Goal: Task Accomplishment & Management: Use online tool/utility

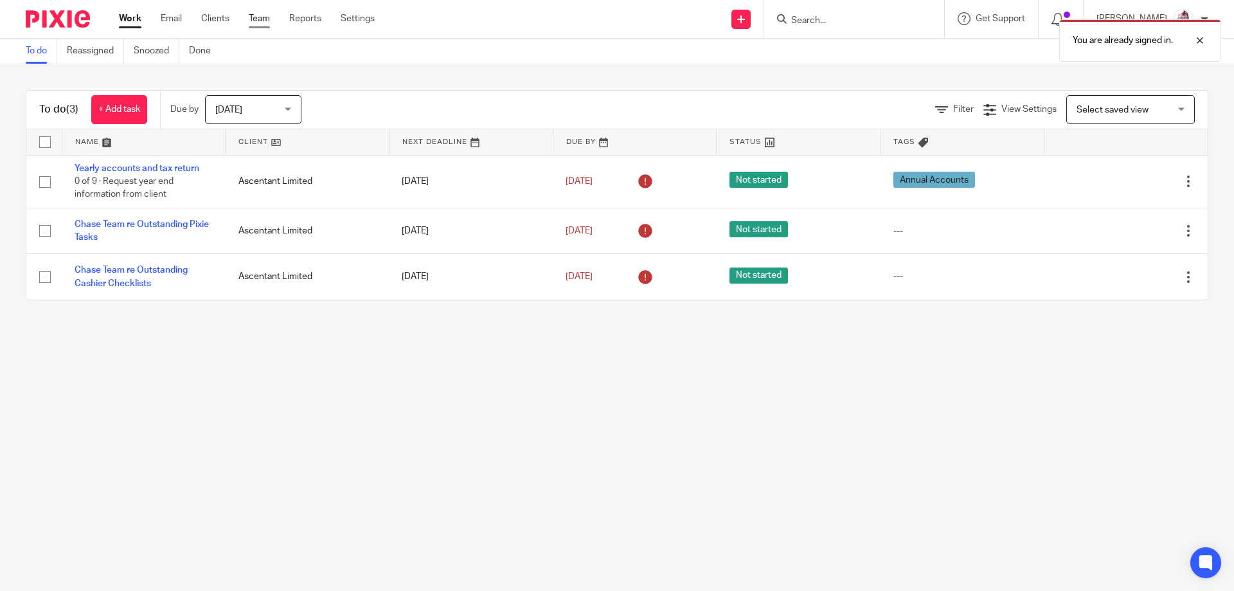
click at [258, 21] on link "Team" at bounding box center [259, 18] width 21 height 13
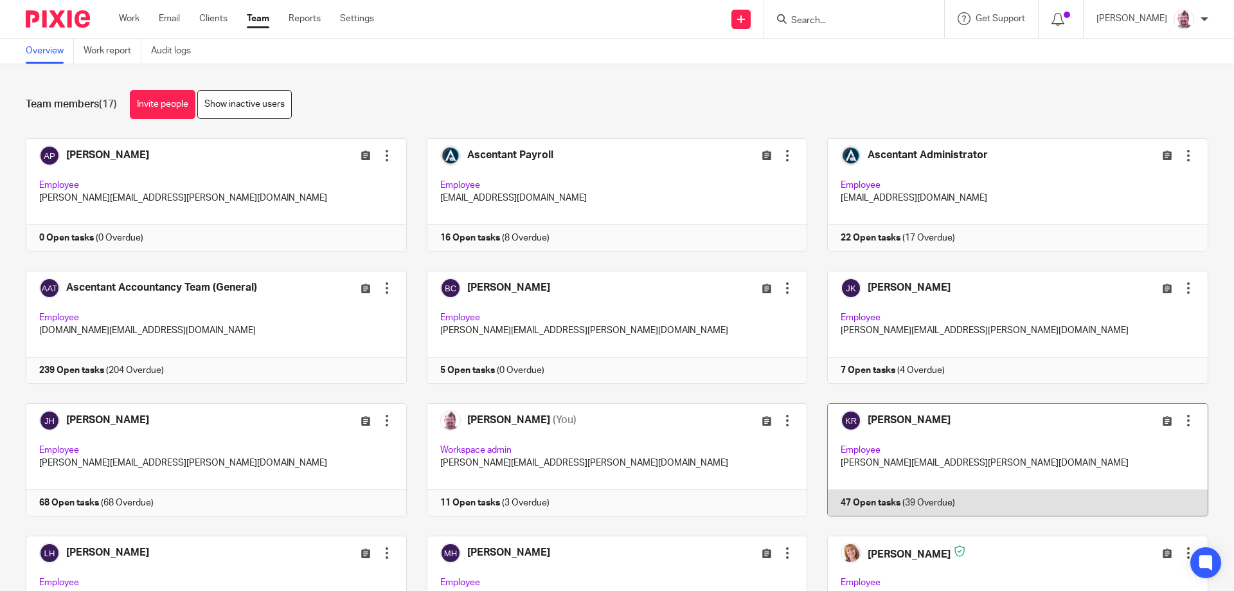
click at [977, 501] on link at bounding box center [1007, 459] width 401 height 113
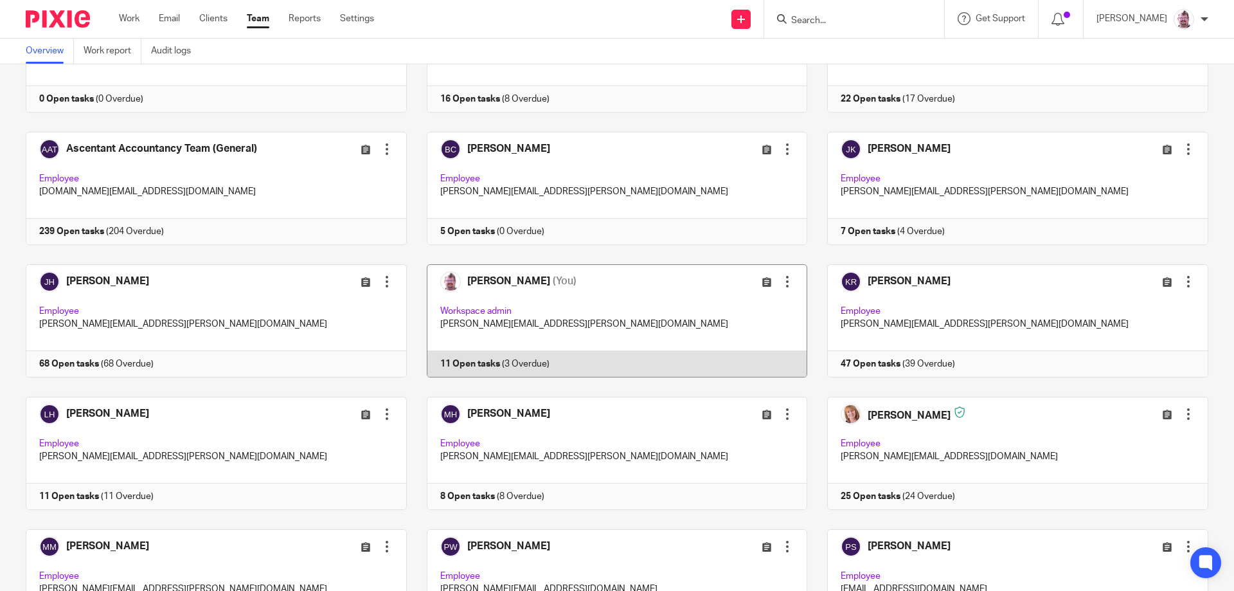
scroll to position [214, 0]
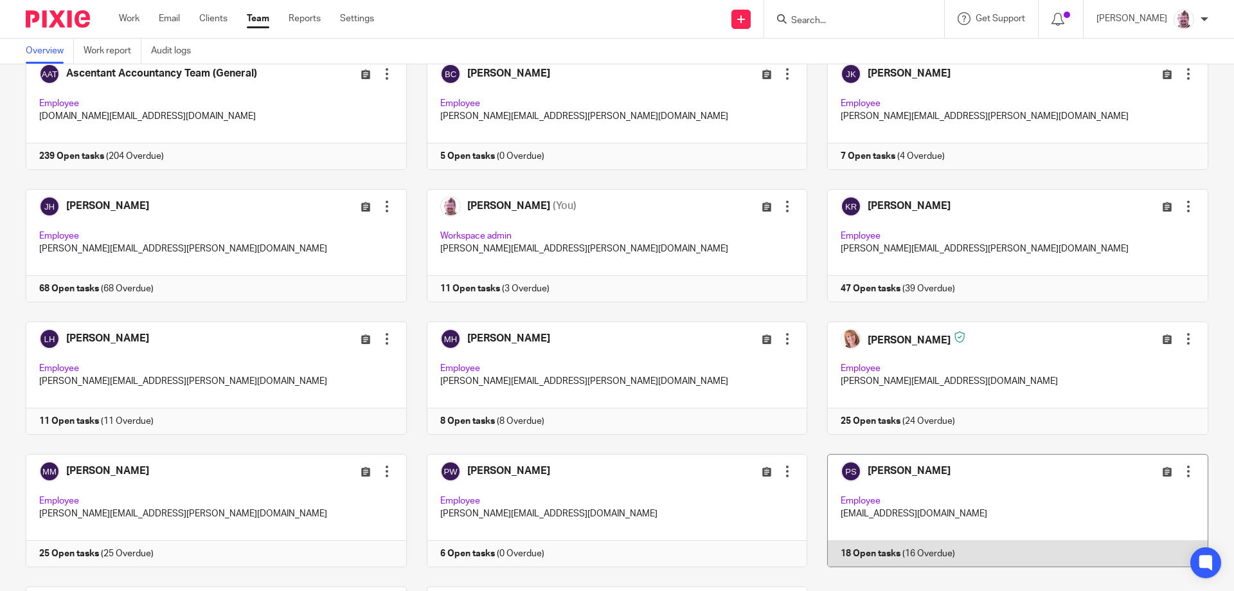
click at [924, 482] on link at bounding box center [1007, 510] width 401 height 113
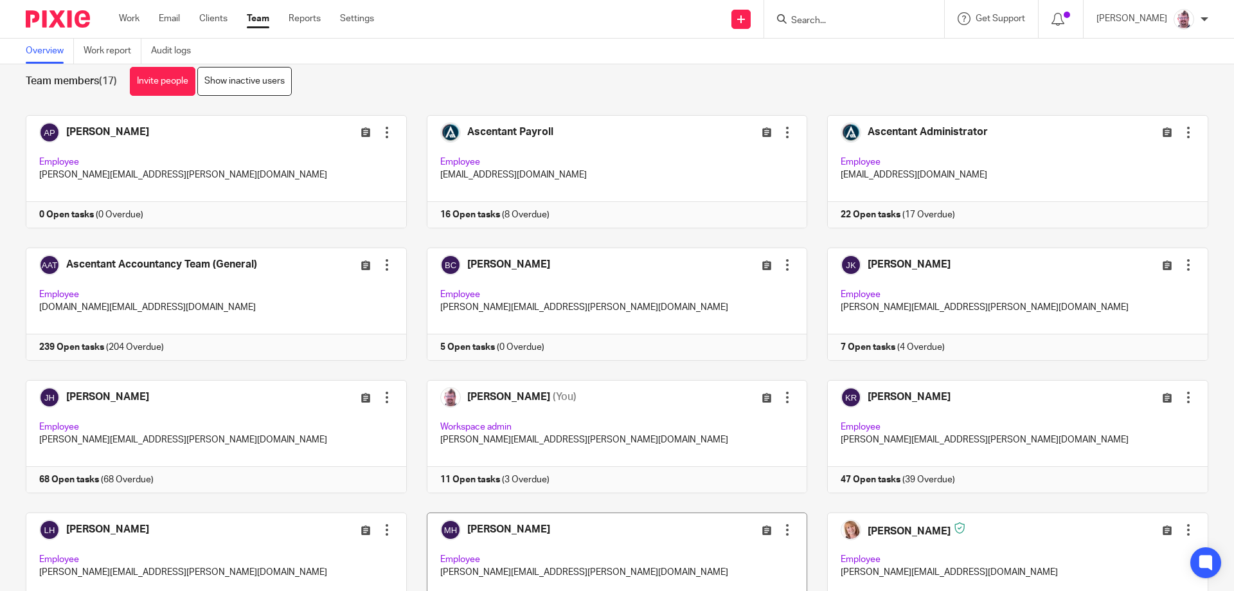
scroll to position [0, 0]
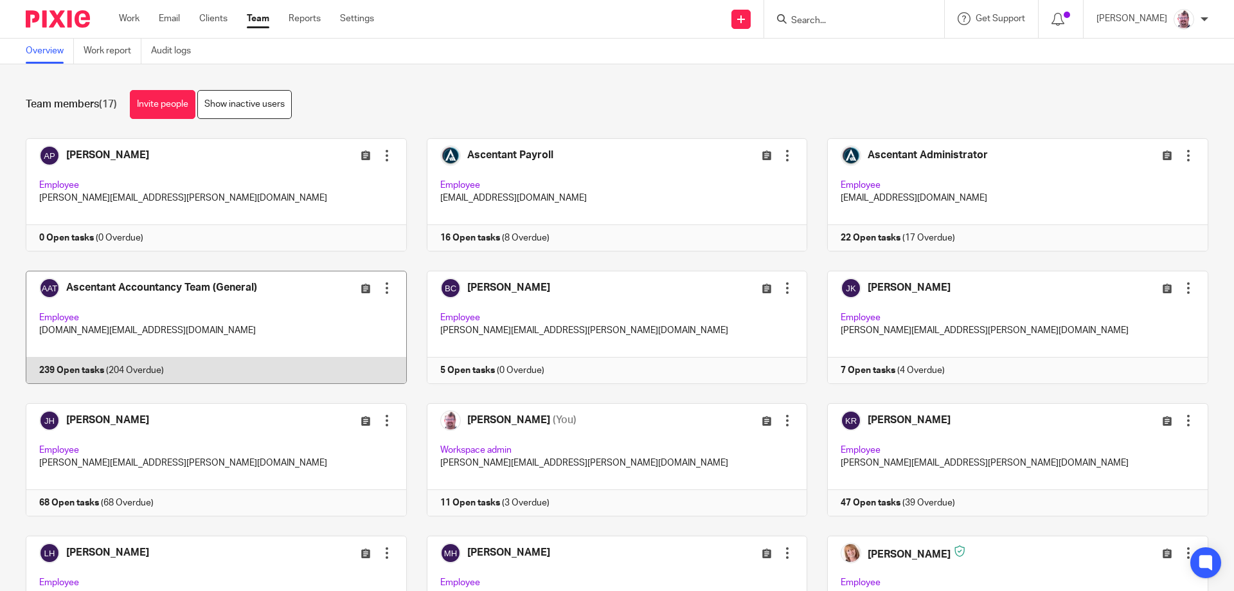
click at [262, 297] on link at bounding box center [206, 327] width 401 height 113
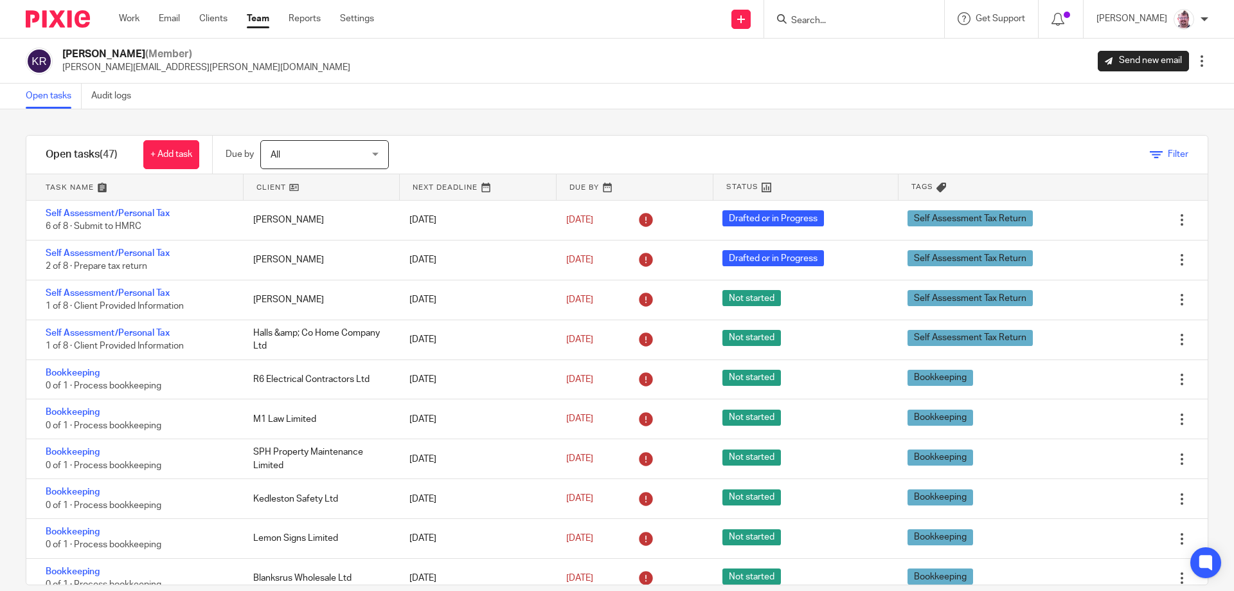
click at [1168, 151] on span "Filter" at bounding box center [1178, 154] width 21 height 9
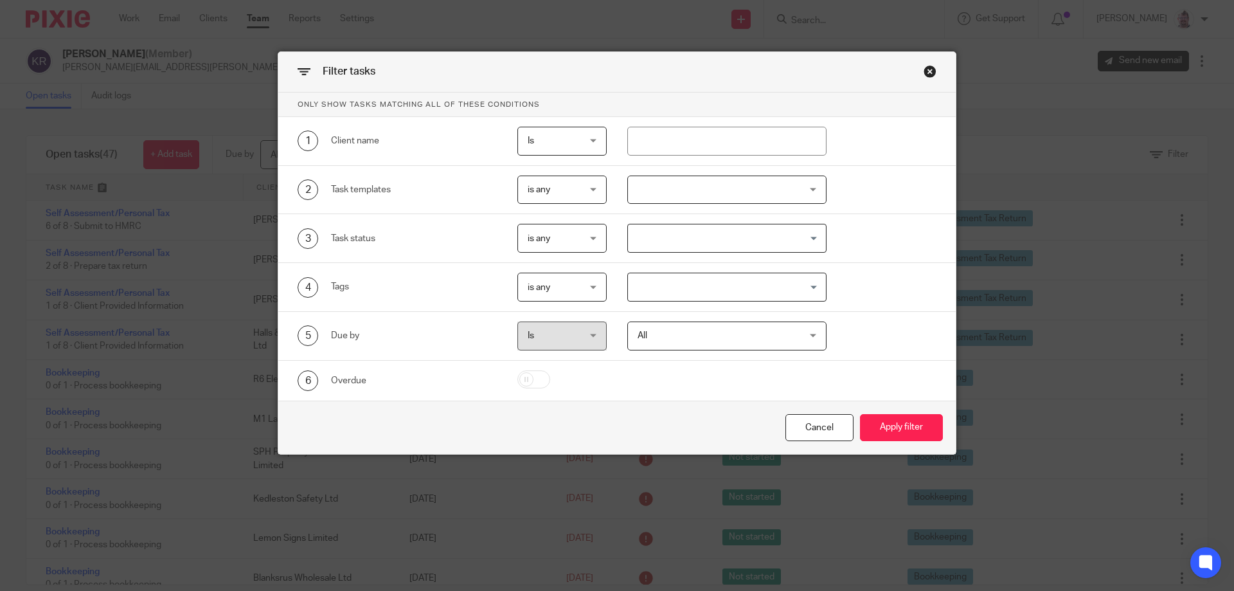
click at [724, 193] on div at bounding box center [727, 190] width 200 height 29
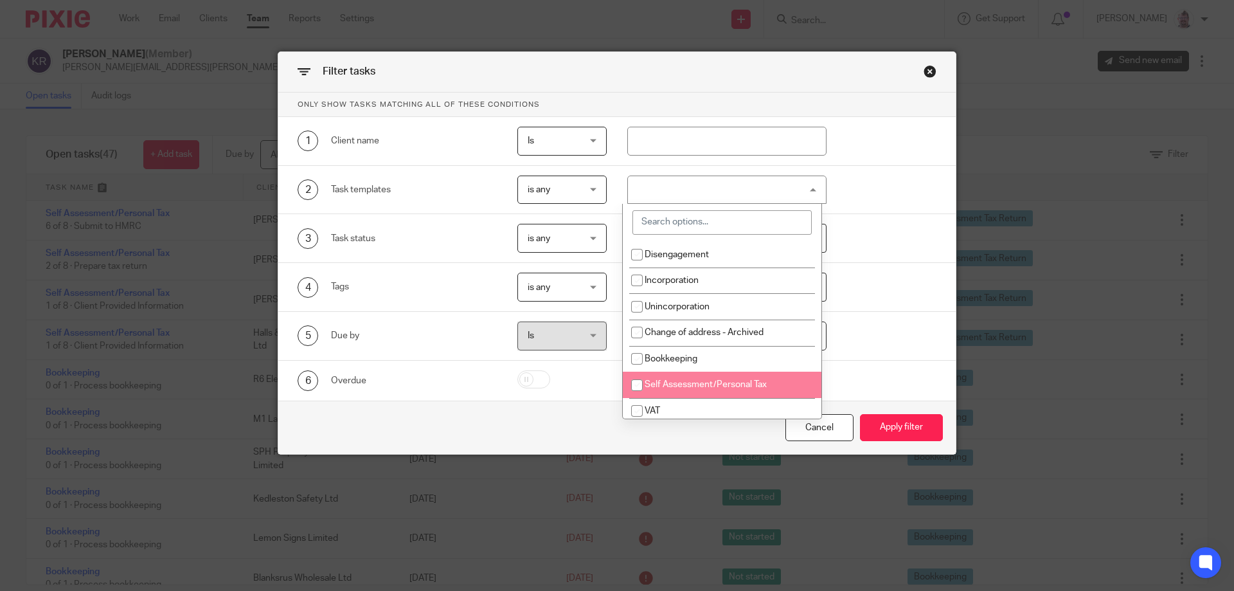
click at [777, 395] on li "Self Assessment/Personal Tax" at bounding box center [722, 385] width 199 height 26
checkbox input "true"
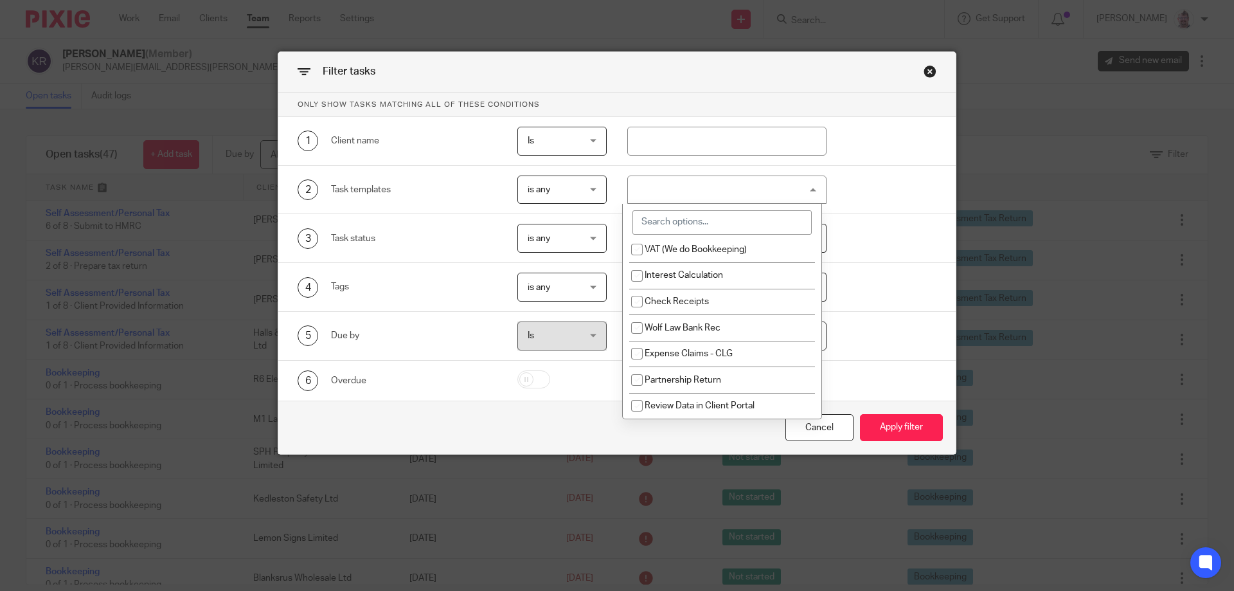
scroll to position [2685, 0]
click at [705, 224] on input "search" at bounding box center [722, 222] width 179 height 24
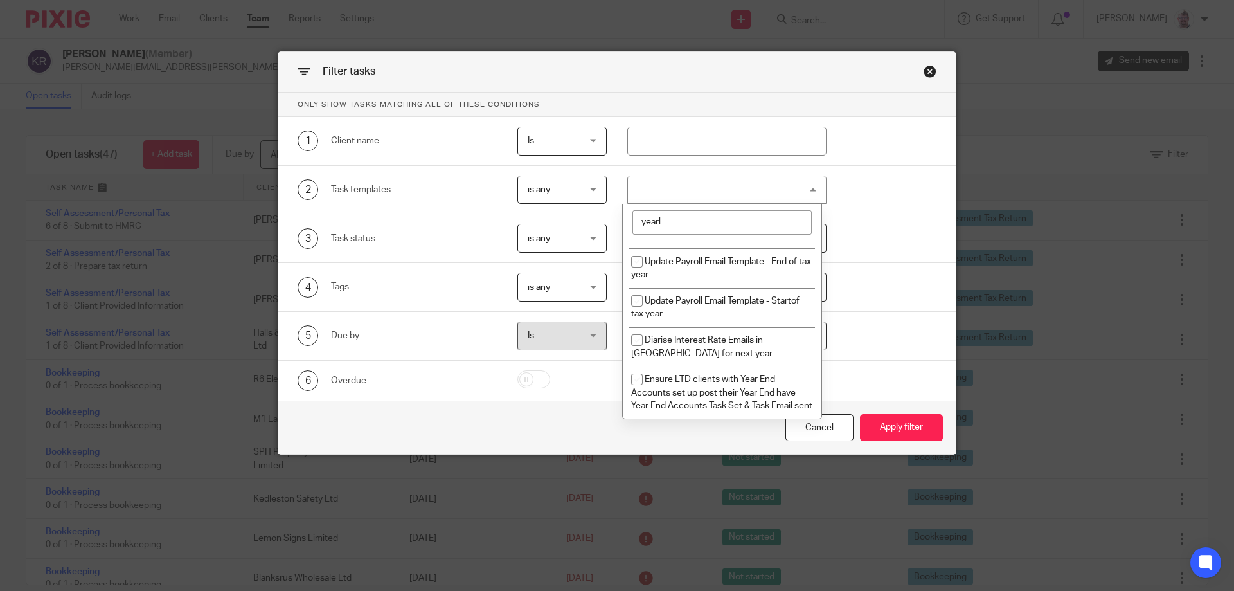
scroll to position [0, 0]
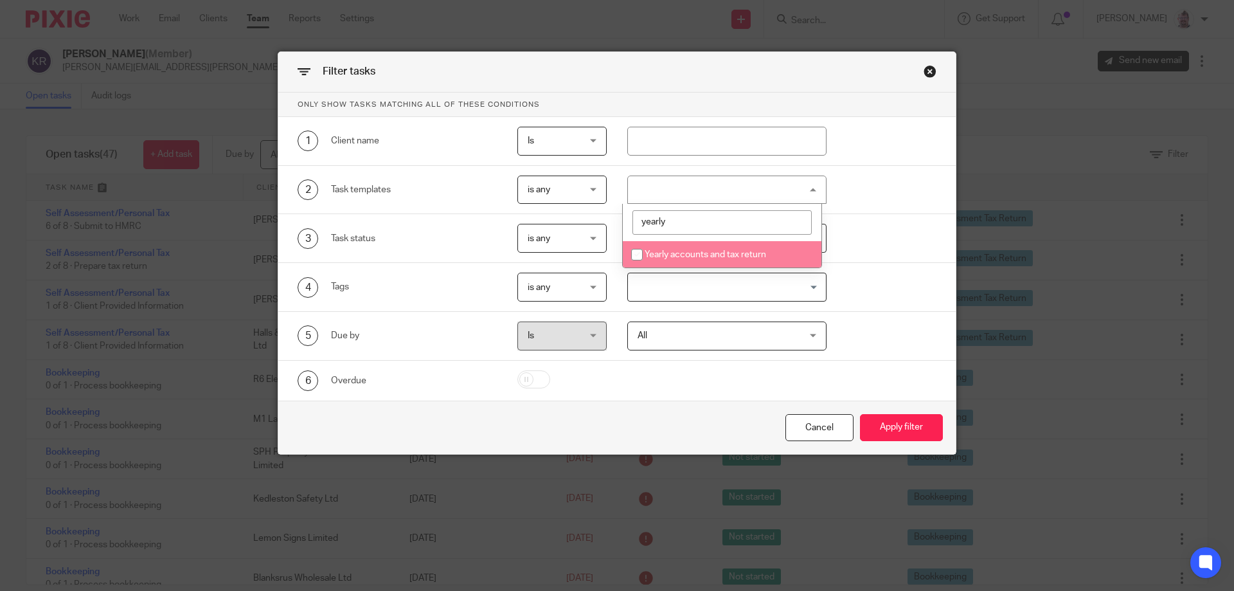
type input "yearly"
click at [703, 258] on span "Yearly accounts and tax return" at bounding box center [706, 254] width 122 height 9
checkbox input "true"
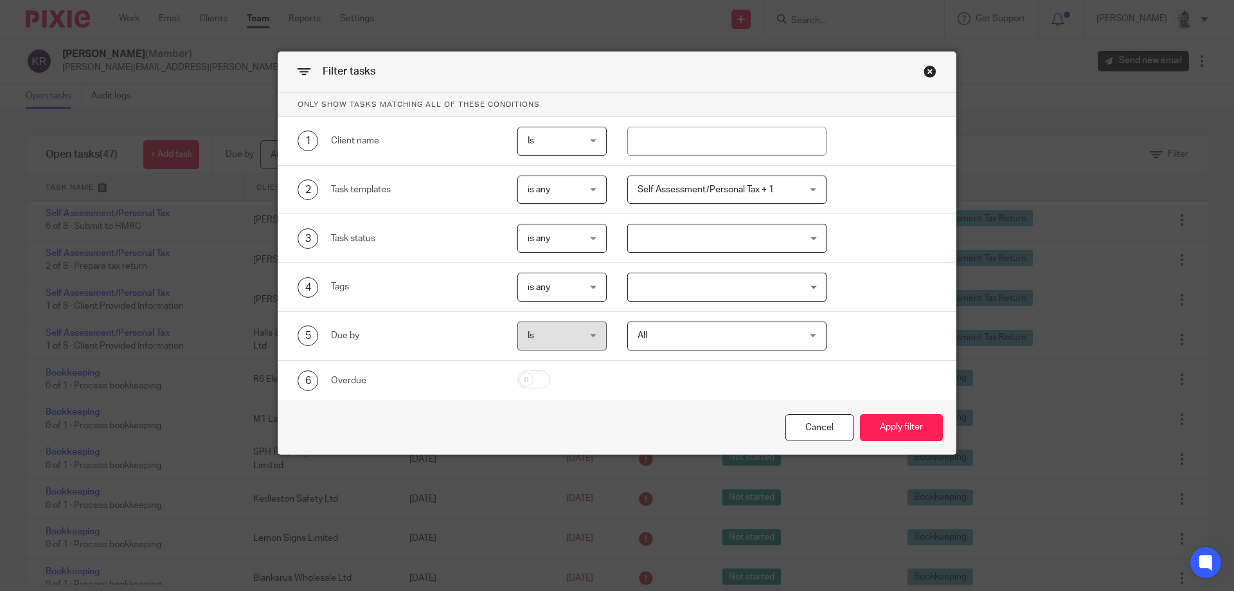
click at [882, 332] on div "5 Due by Is Is Is is All All Today Tomorrow This week Next week This month Next…" at bounding box center [607, 335] width 659 height 29
click at [901, 424] on button "Apply filter" at bounding box center [901, 428] width 83 height 28
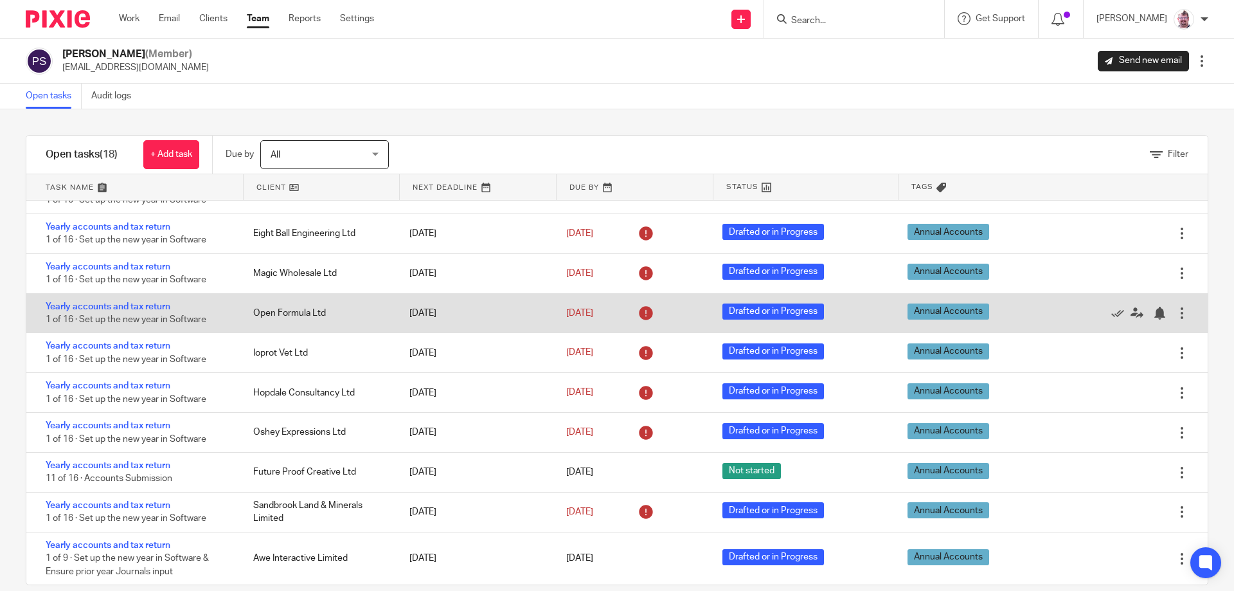
scroll to position [20, 0]
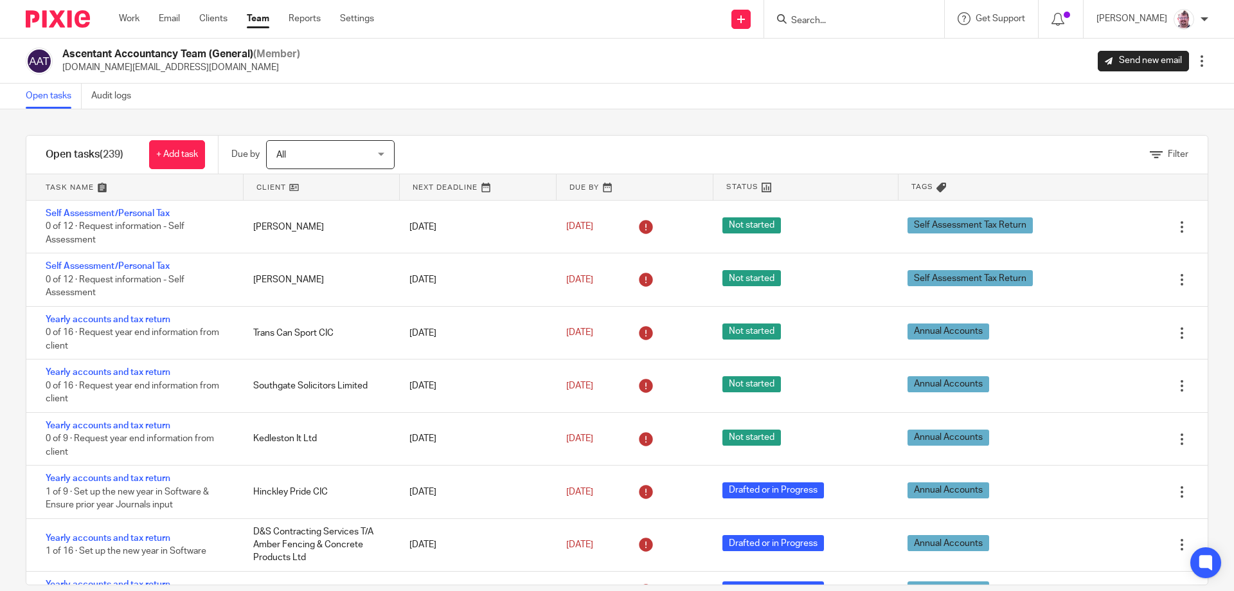
click at [1168, 156] on span "Filter" at bounding box center [1178, 154] width 21 height 9
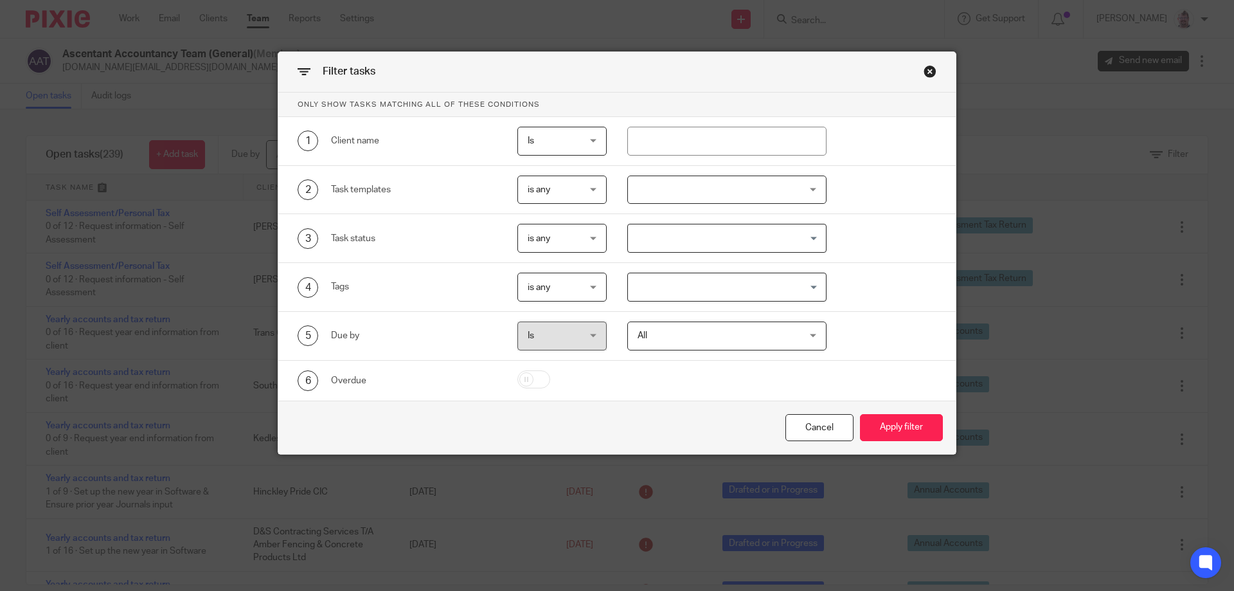
click at [651, 194] on div at bounding box center [727, 190] width 200 height 29
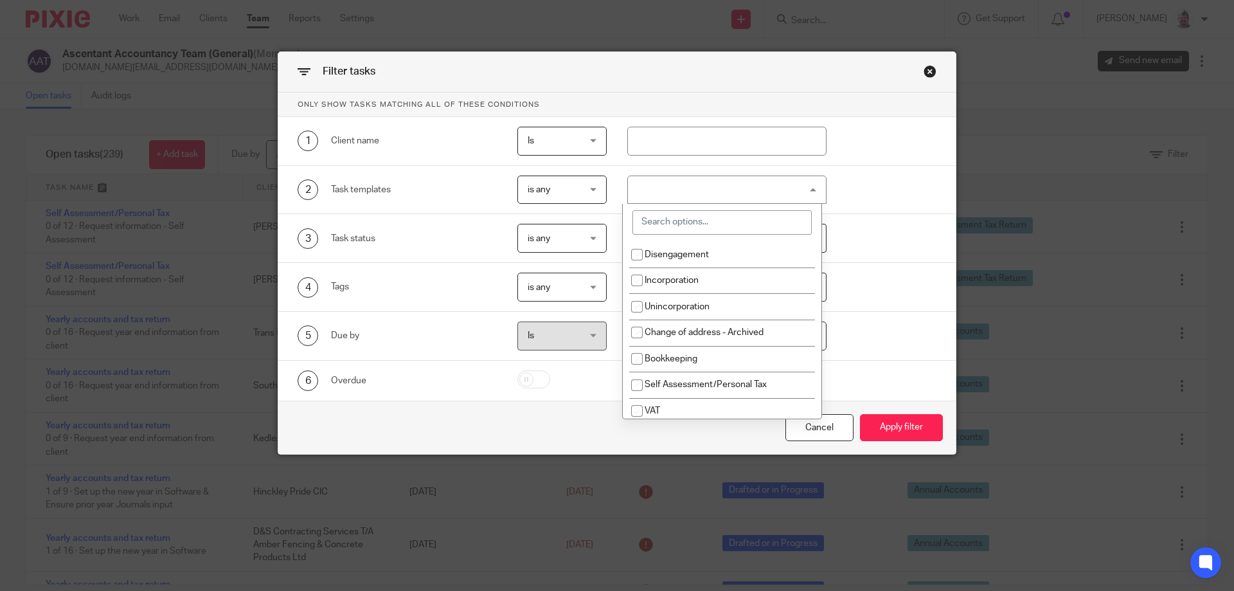
click at [720, 235] on div at bounding box center [722, 222] width 199 height 37
click at [714, 224] on input "search" at bounding box center [722, 222] width 179 height 24
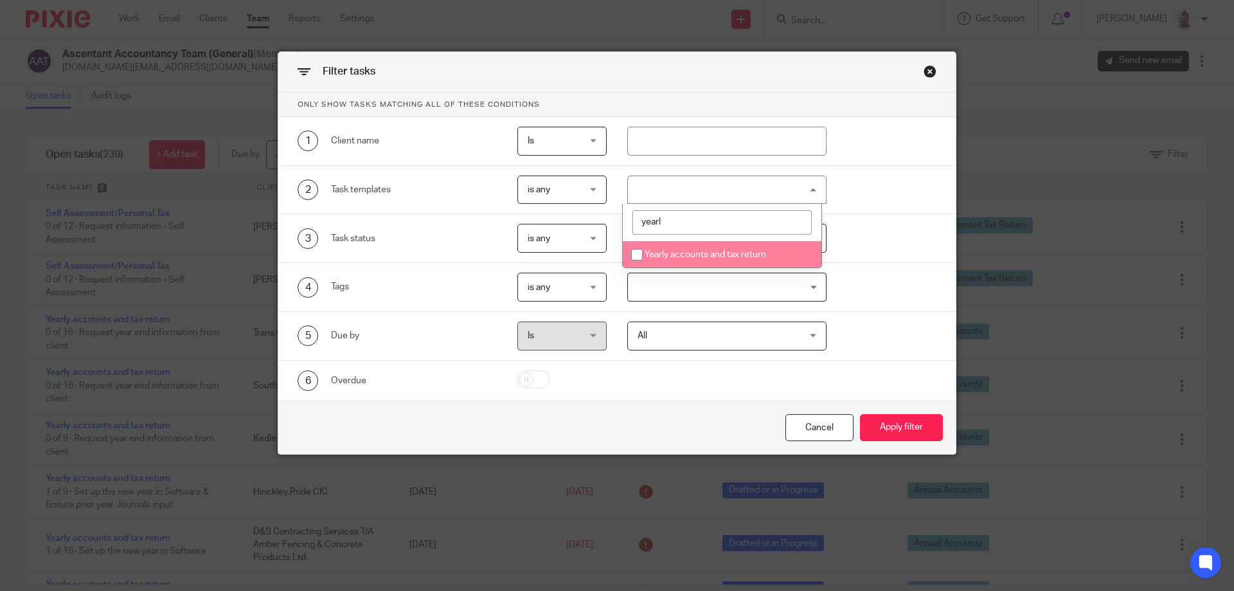
type input "yearl"
click at [640, 253] on input "checkbox" at bounding box center [637, 254] width 24 height 24
checkbox input "true"
click at [681, 224] on input "yearl" at bounding box center [722, 222] width 179 height 24
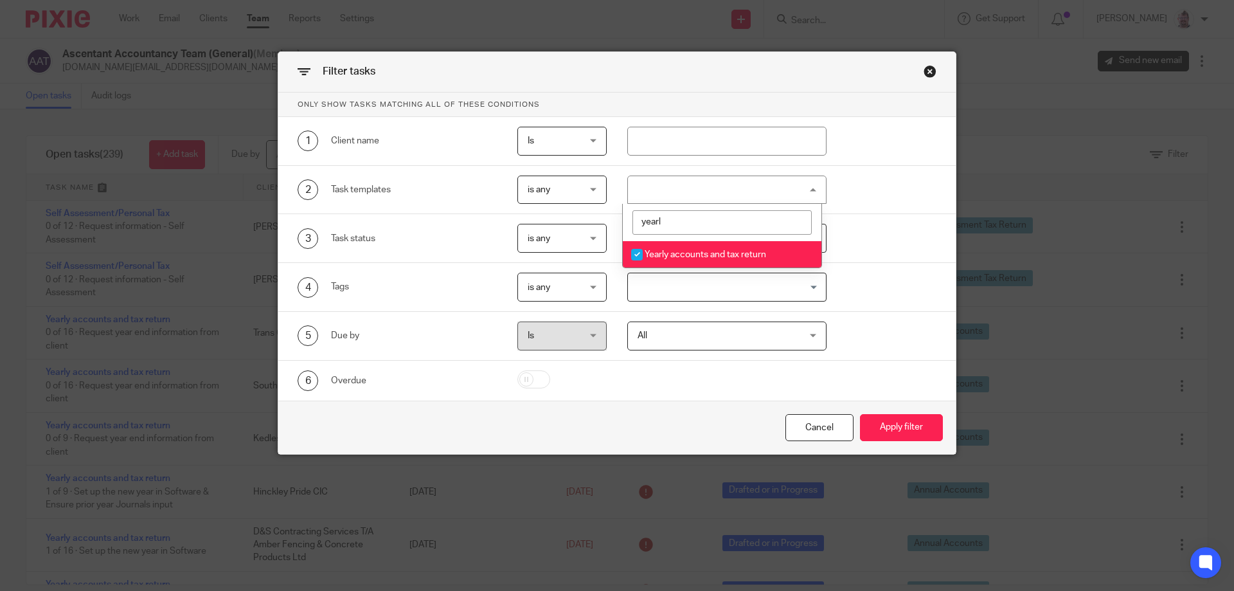
click at [681, 224] on input "yearl" at bounding box center [722, 222] width 179 height 24
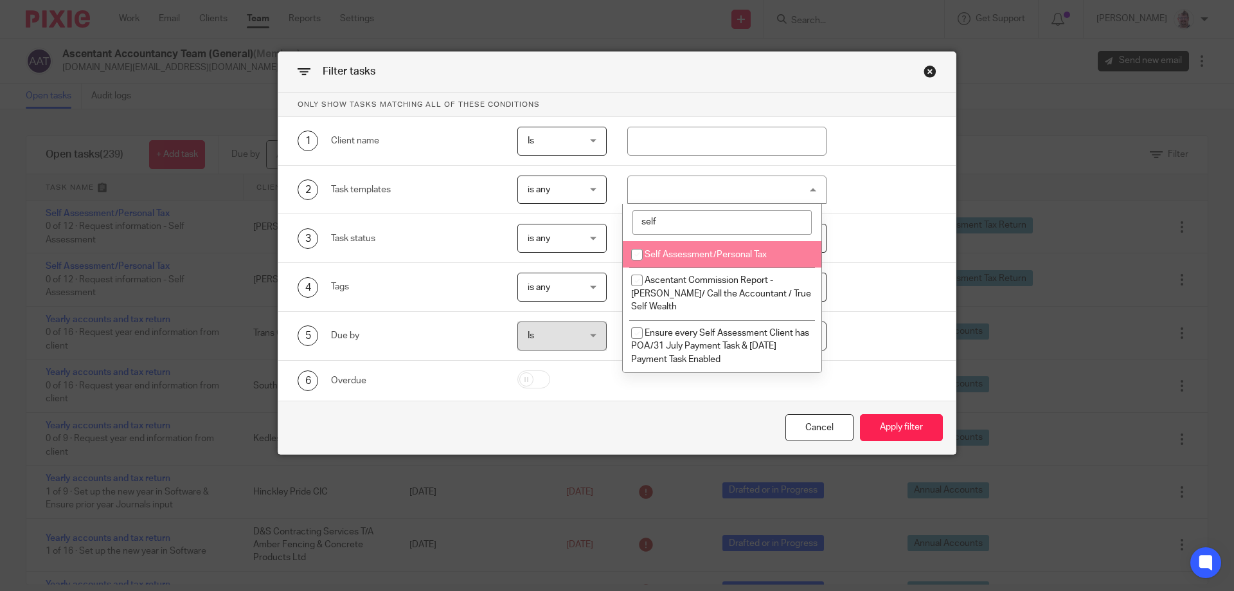
type input "self"
click at [636, 249] on input "checkbox" at bounding box center [637, 254] width 24 height 24
checkbox input "true"
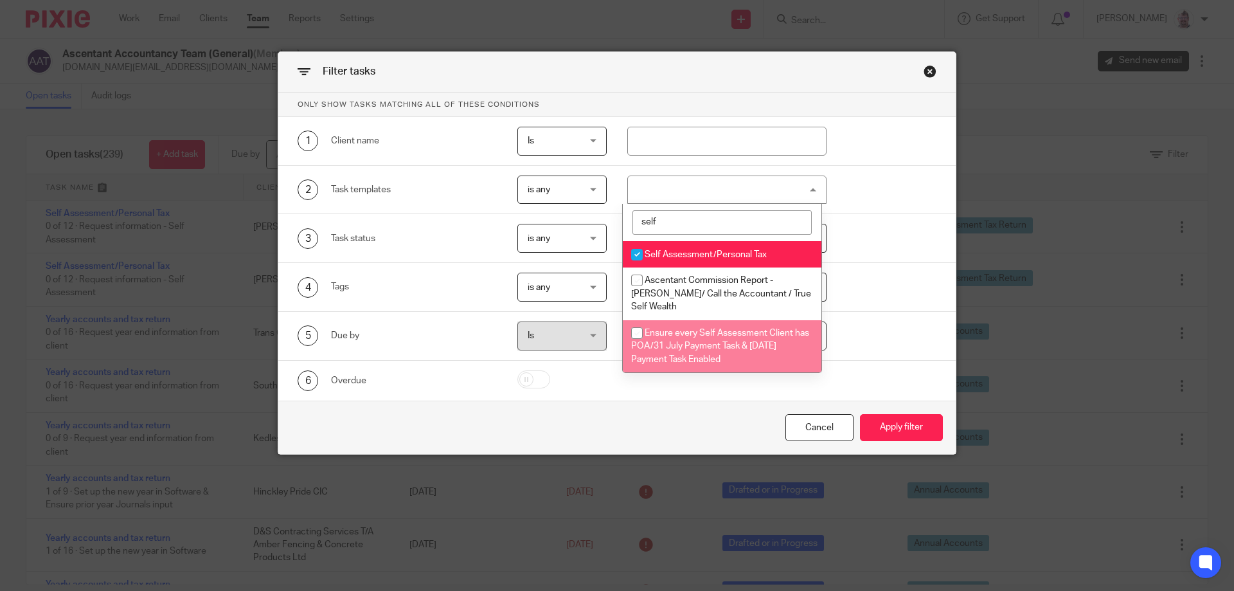
click at [859, 379] on div "6 Overdue" at bounding box center [607, 380] width 659 height 21
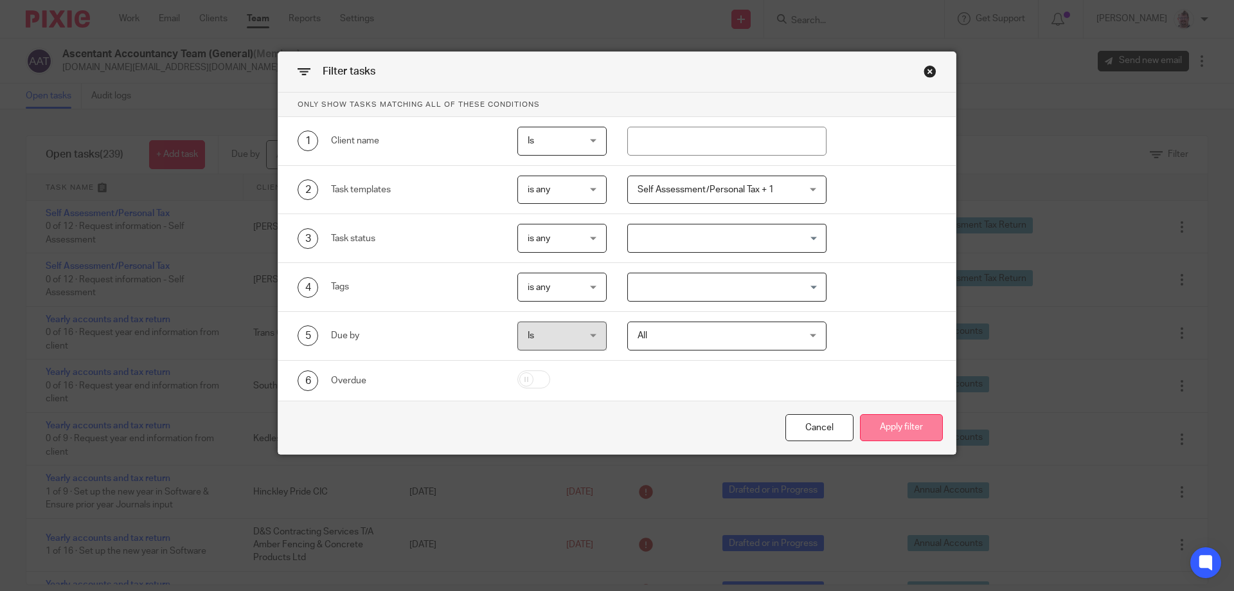
click at [915, 420] on button "Apply filter" at bounding box center [901, 428] width 83 height 28
click at [903, 432] on button "Apply filter" at bounding box center [901, 428] width 83 height 28
click at [893, 441] on button "Apply filter" at bounding box center [901, 428] width 83 height 28
click at [897, 428] on button "Apply filter" at bounding box center [901, 428] width 83 height 28
click at [897, 426] on button "Apply filter" at bounding box center [901, 428] width 83 height 28
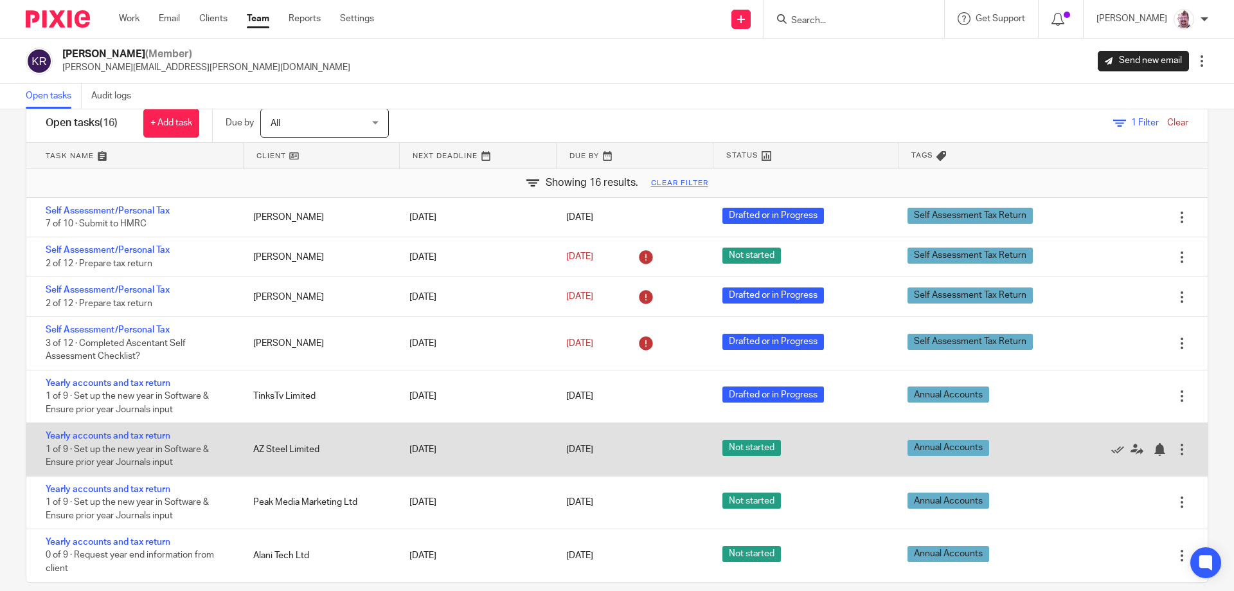
scroll to position [49, 0]
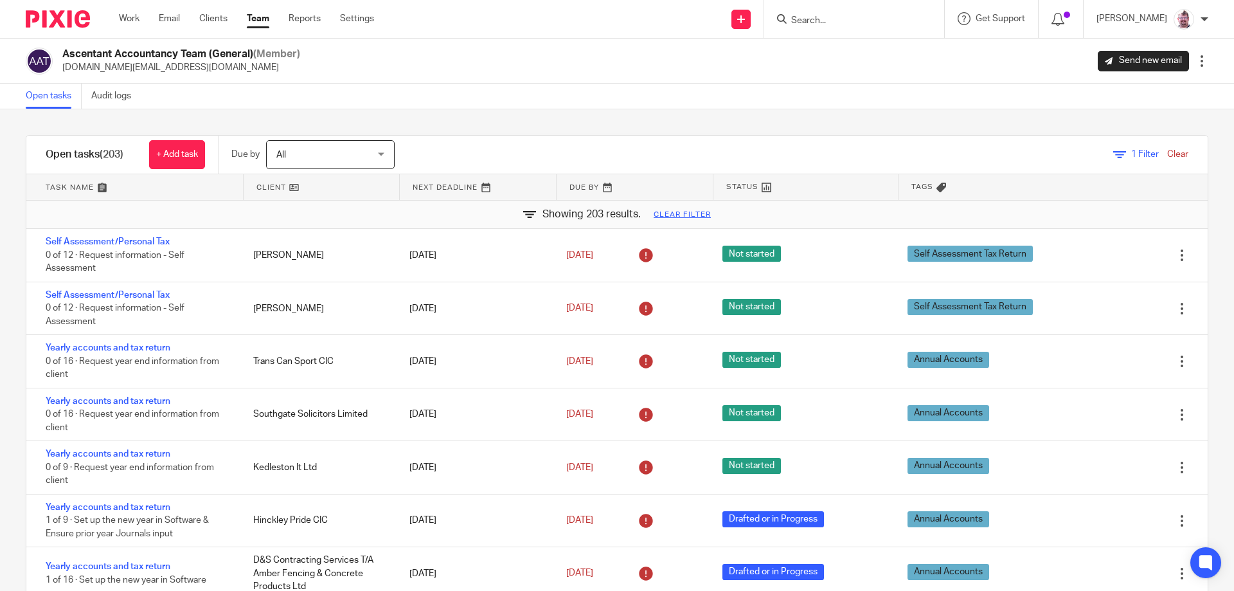
click at [843, 26] on input "Search" at bounding box center [848, 21] width 116 height 12
click at [842, 20] on input "Search" at bounding box center [848, 21] width 116 height 12
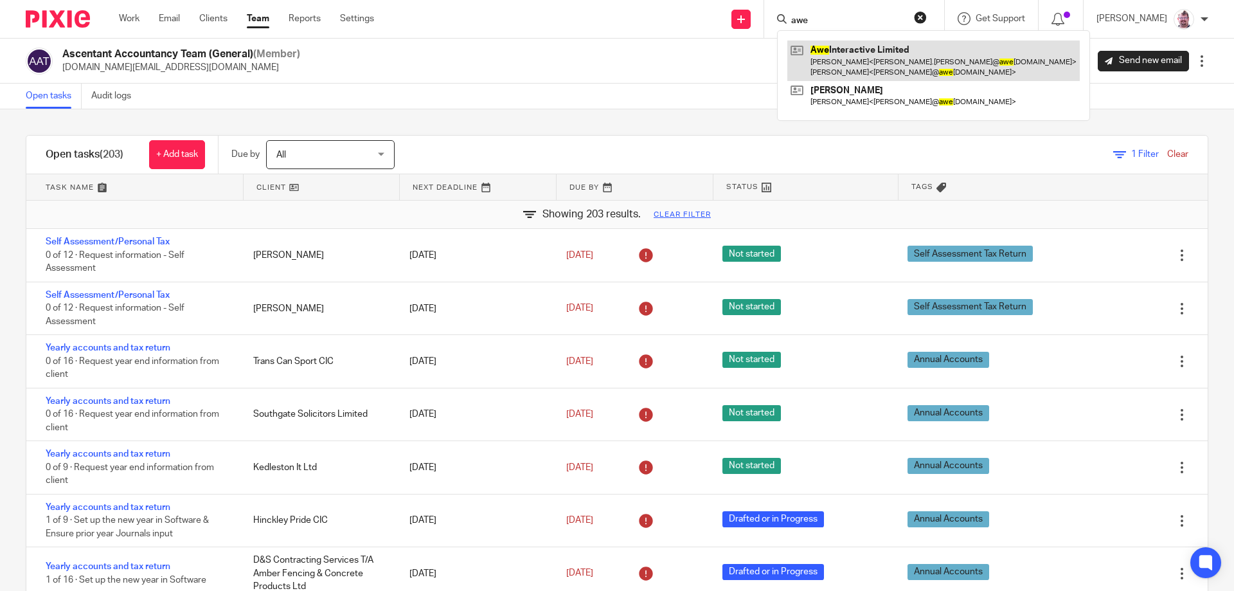
type input "awe"
click at [874, 57] on link at bounding box center [934, 61] width 293 height 40
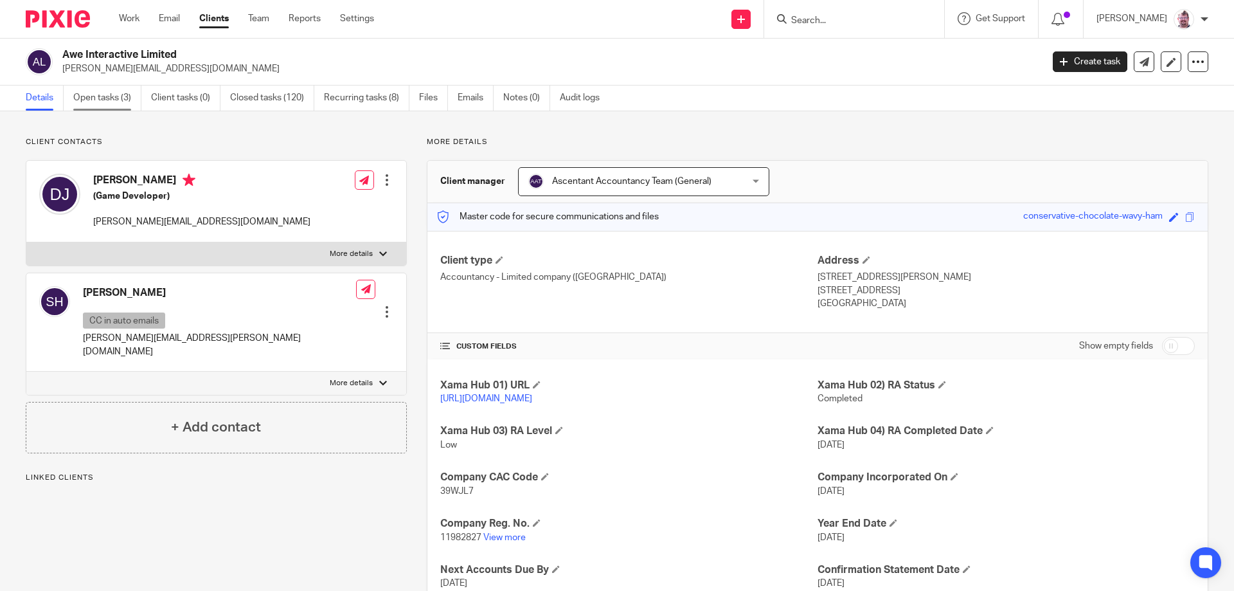
click at [95, 99] on link "Open tasks (3)" at bounding box center [107, 98] width 68 height 25
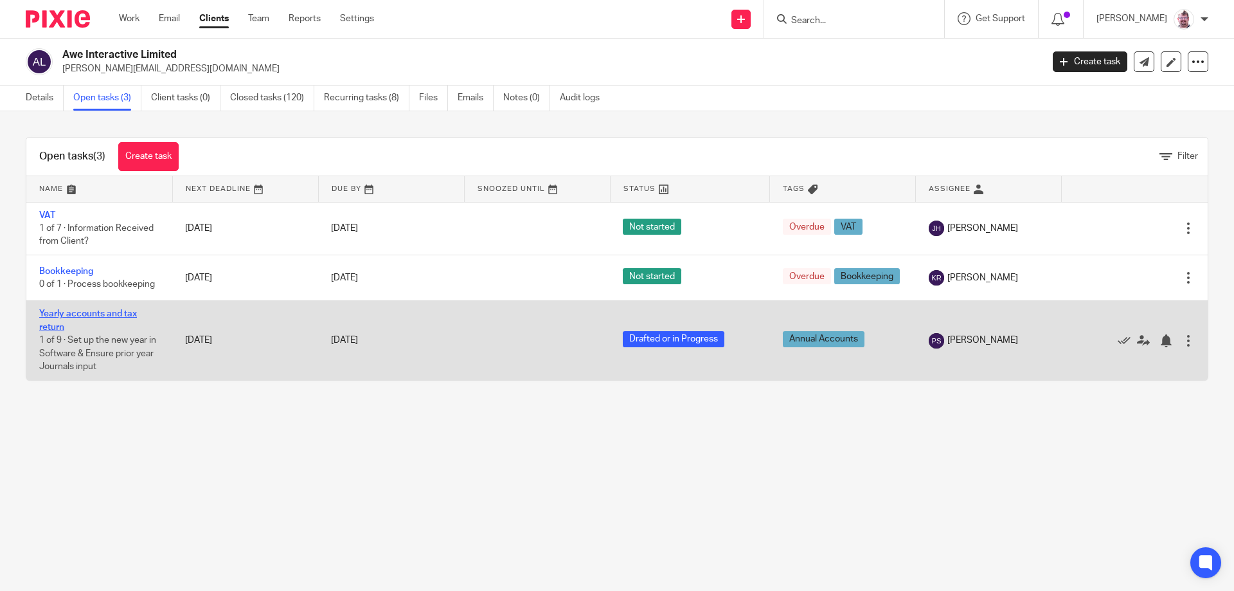
click at [118, 322] on link "Yearly accounts and tax return" at bounding box center [88, 320] width 98 height 22
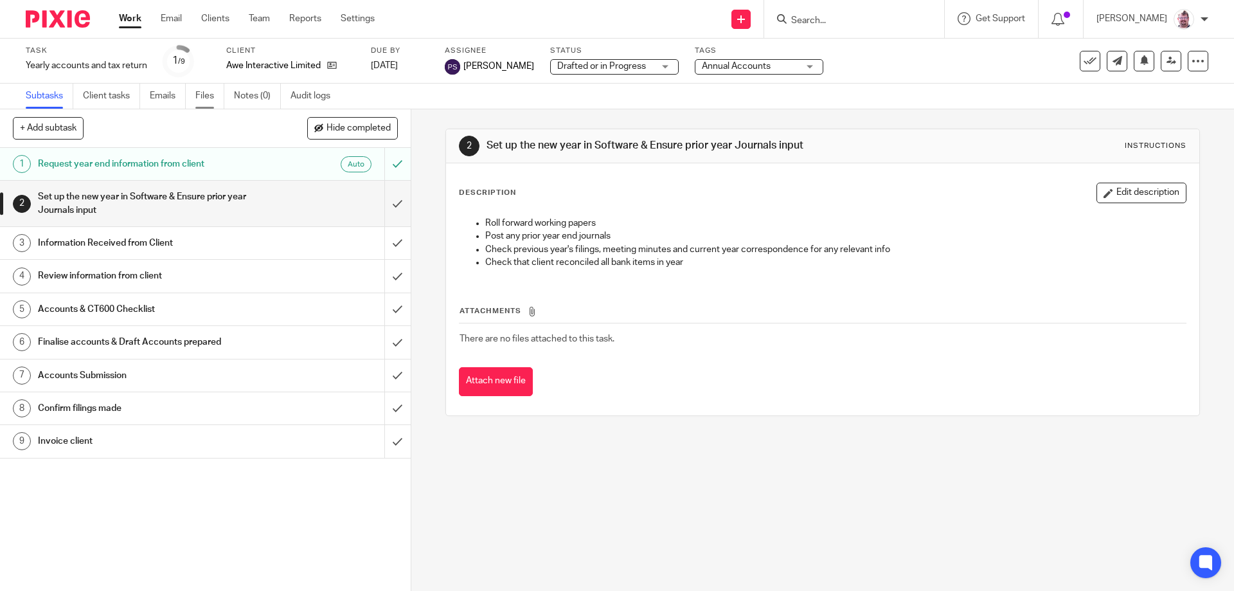
click at [208, 88] on link "Files" at bounding box center [209, 96] width 29 height 25
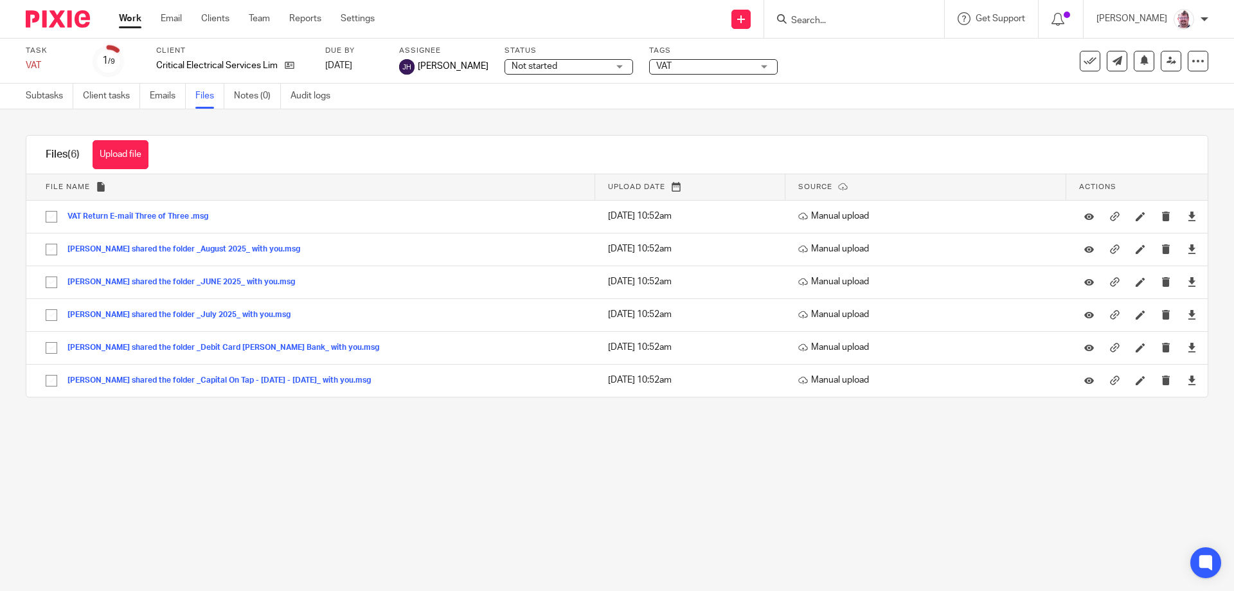
click at [831, 25] on input "Search" at bounding box center [848, 21] width 116 height 12
type input "MAGIC"
click at [902, 54] on link at bounding box center [896, 56] width 217 height 30
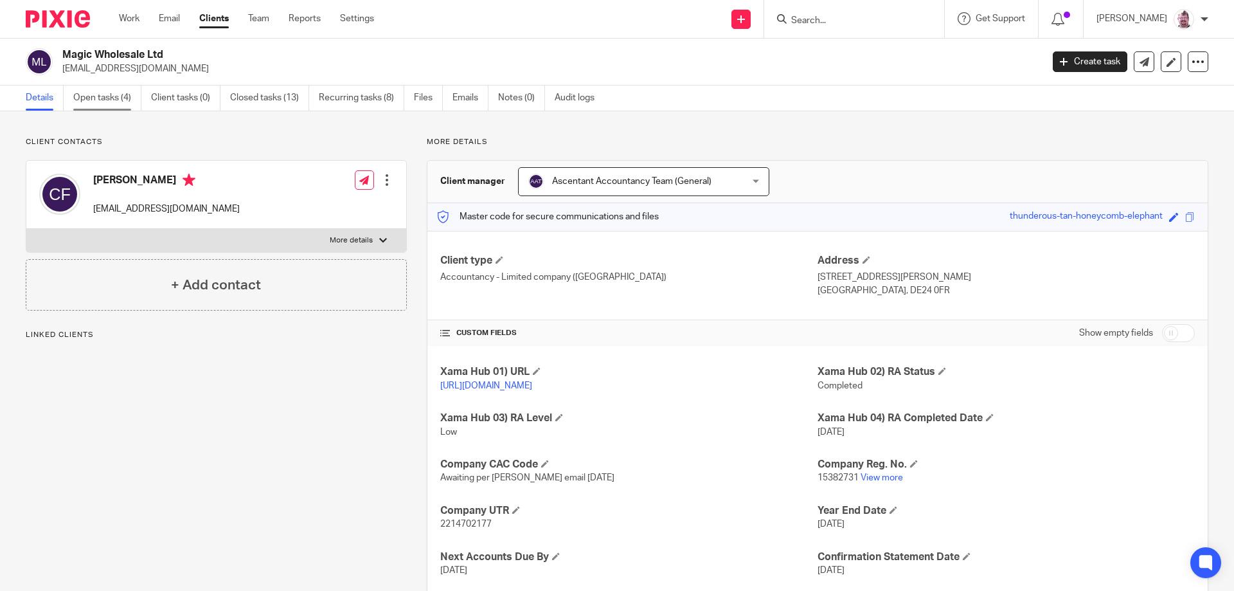
click at [125, 100] on link "Open tasks (4)" at bounding box center [107, 98] width 68 height 25
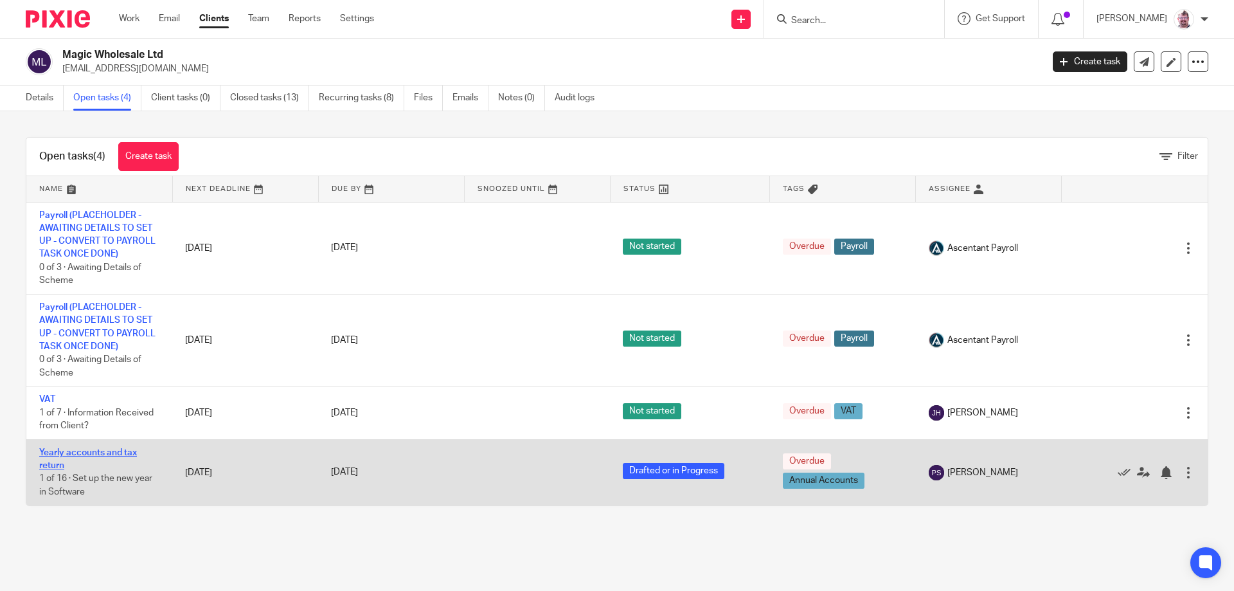
click at [78, 449] on link "Yearly accounts and tax return" at bounding box center [88, 459] width 98 height 22
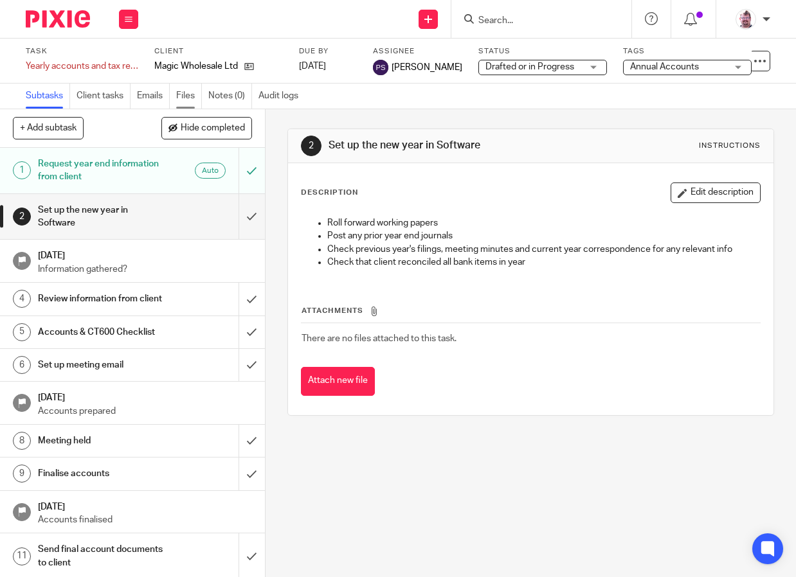
click at [186, 89] on link "Files" at bounding box center [189, 96] width 26 height 25
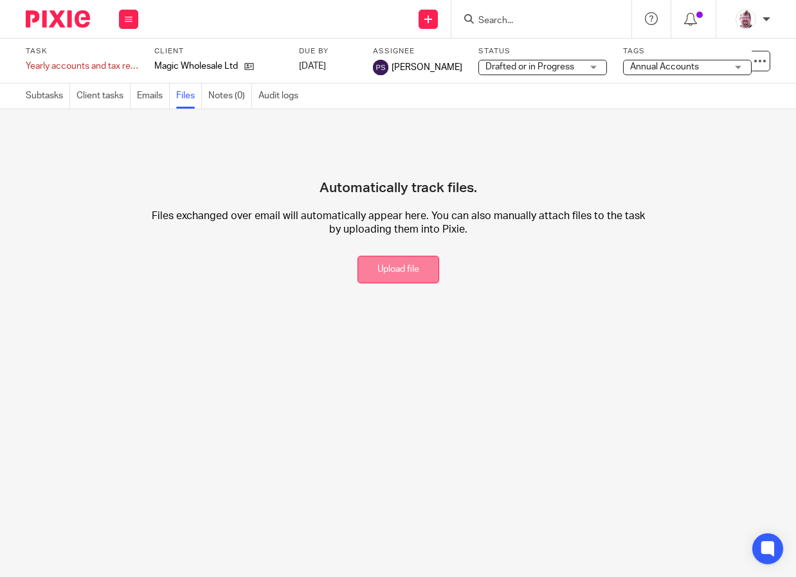
click at [383, 264] on button "Upload file" at bounding box center [398, 270] width 82 height 28
